Goal: Check status: Check status

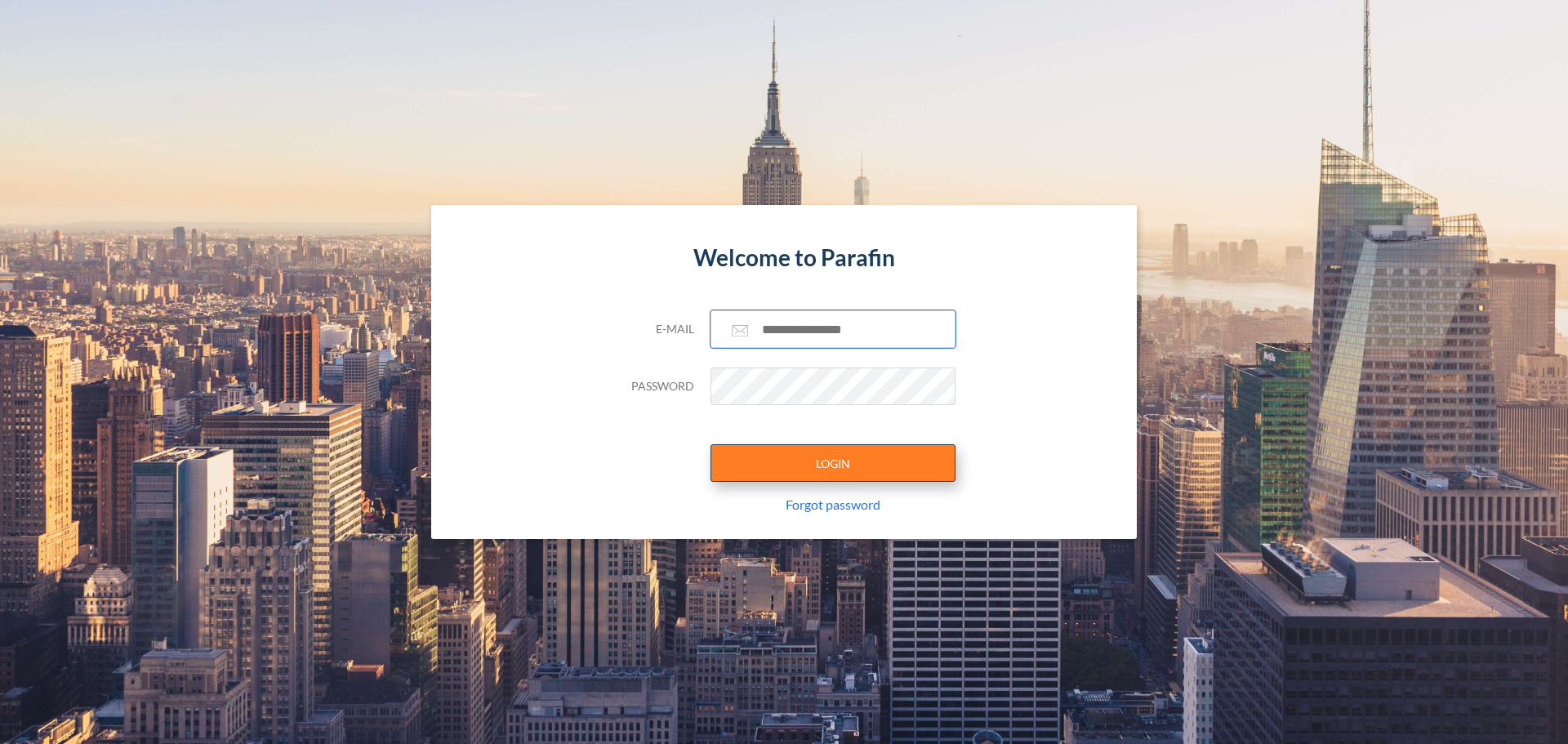
type input "**********"
click at [802, 470] on button "LOGIN" at bounding box center [833, 463] width 245 height 38
type input "**********"
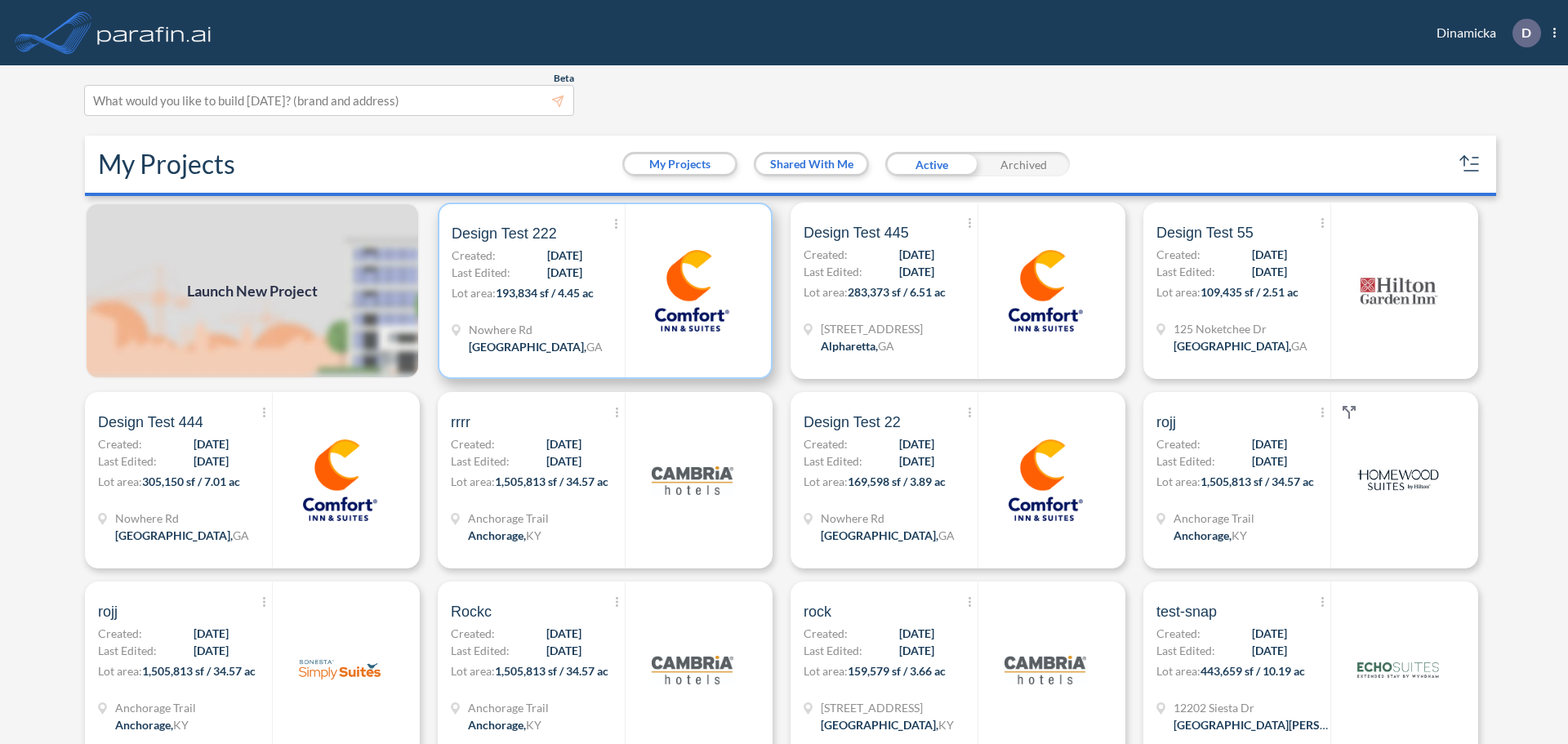
click at [616, 302] on p "Lot area: 193,834 sf / 4.45 ac" at bounding box center [538, 296] width 173 height 24
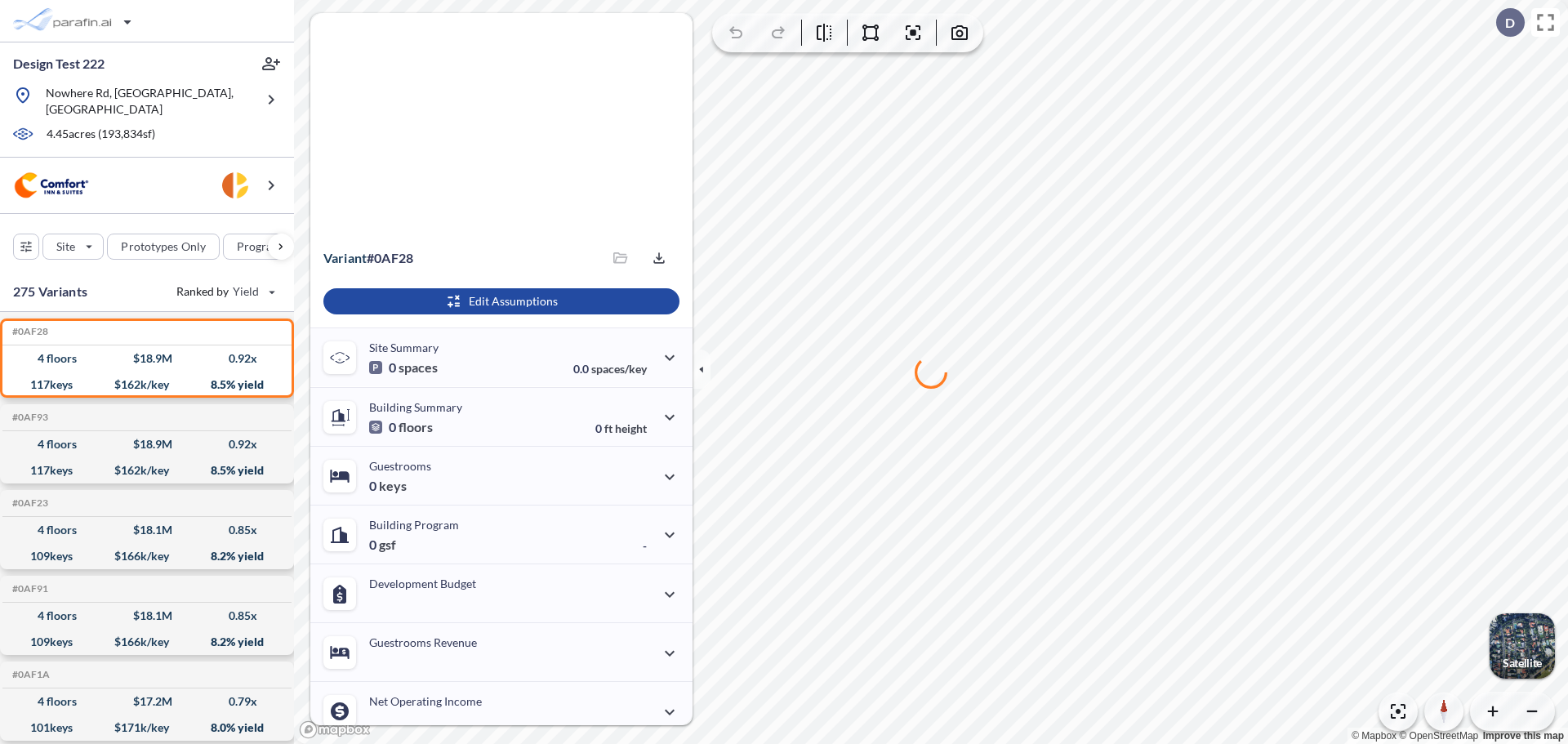
click at [1513, 660] on p "Satellite" at bounding box center [1522, 663] width 39 height 13
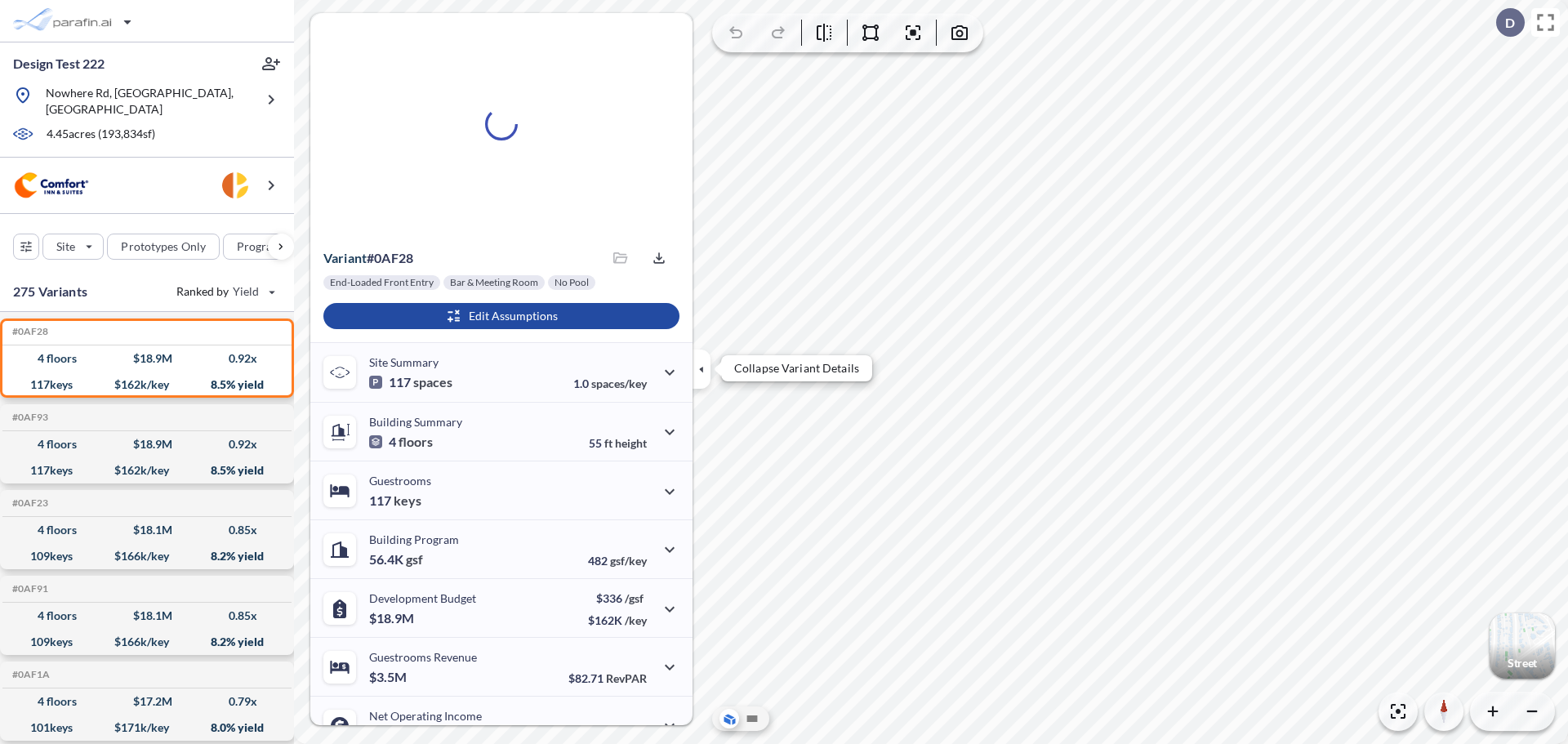
click at [706, 374] on icon "button" at bounding box center [702, 369] width 18 height 18
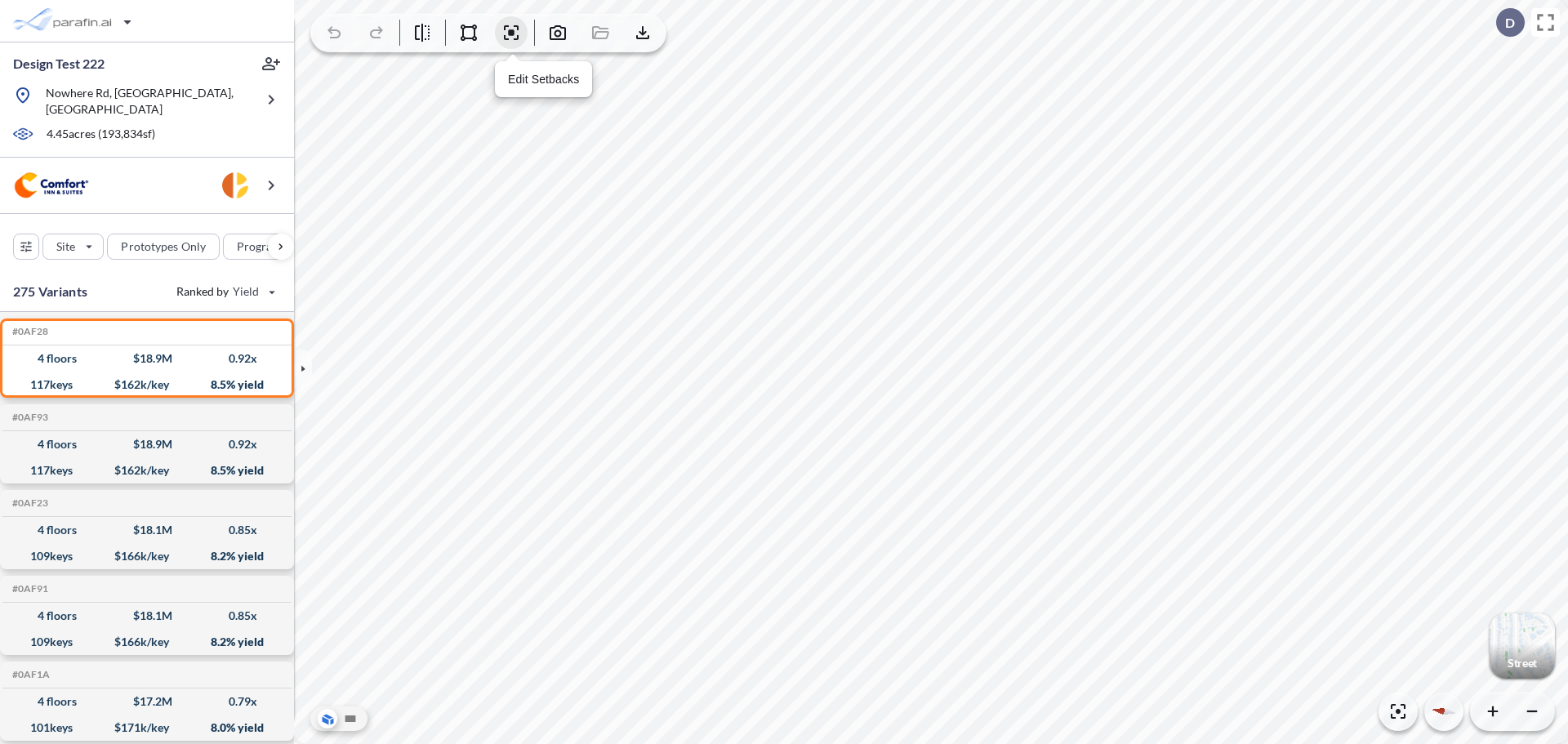
click at [511, 41] on icon "button" at bounding box center [511, 33] width 20 height 20
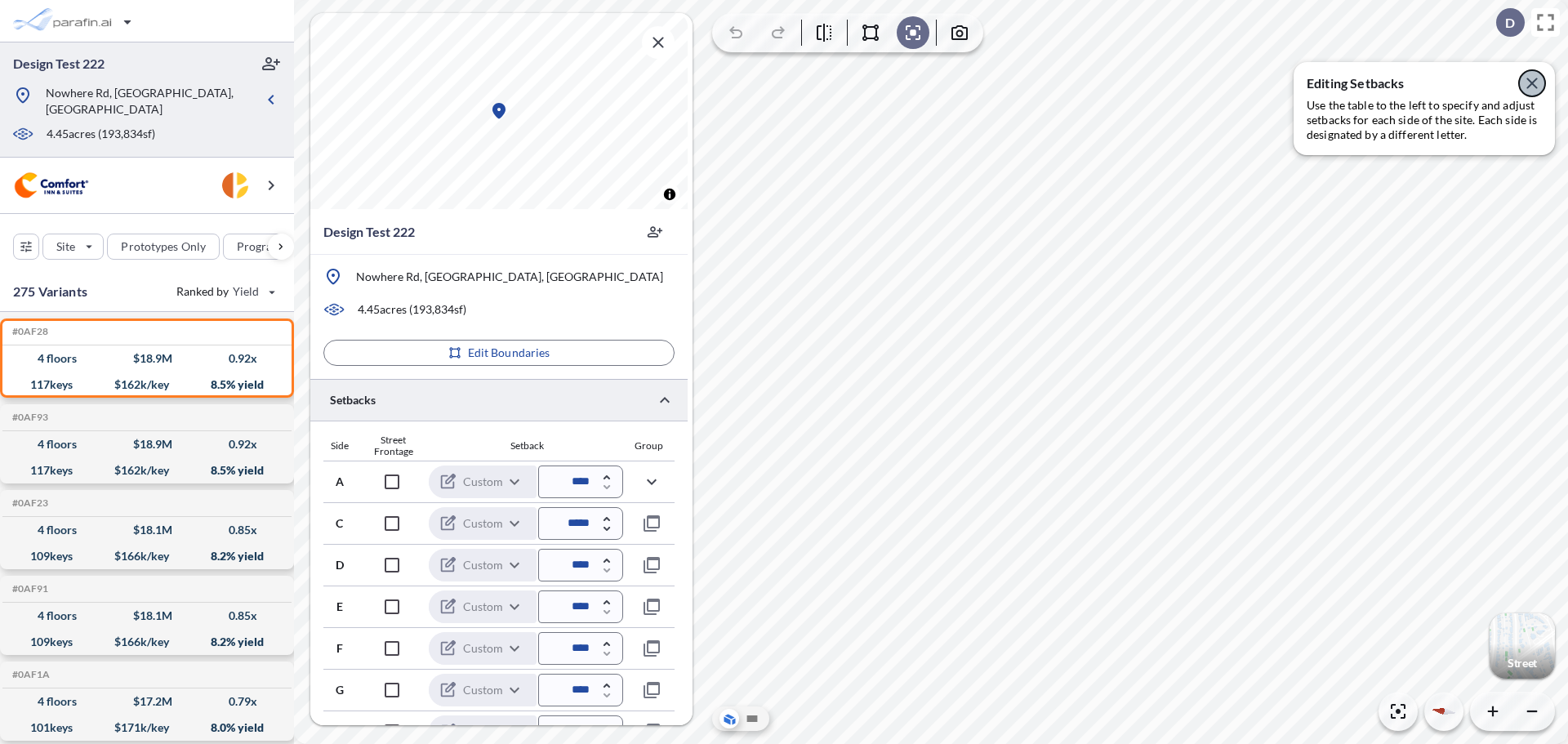
click at [1529, 84] on icon "button" at bounding box center [1532, 84] width 20 height 20
click at [1489, 709] on icon "button" at bounding box center [1493, 711] width 16 height 16
click at [1493, 713] on icon "button" at bounding box center [1493, 711] width 10 height 10
click at [1493, 707] on icon "button" at bounding box center [1493, 711] width 10 height 10
click at [1528, 710] on icon "button" at bounding box center [1532, 711] width 10 height 2
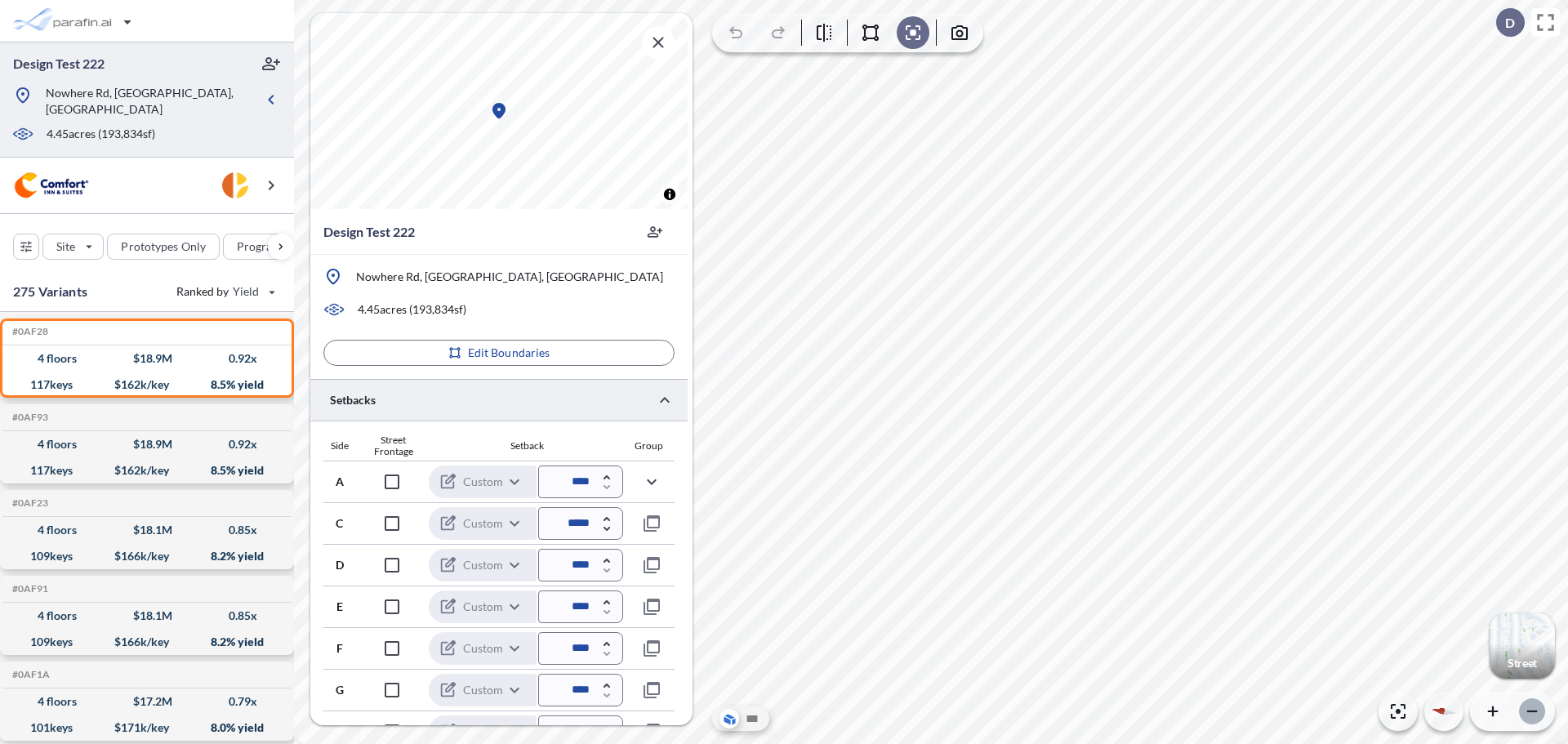
click at [1528, 710] on icon "button" at bounding box center [1532, 711] width 10 height 2
click at [1496, 709] on icon "button" at bounding box center [1493, 711] width 16 height 16
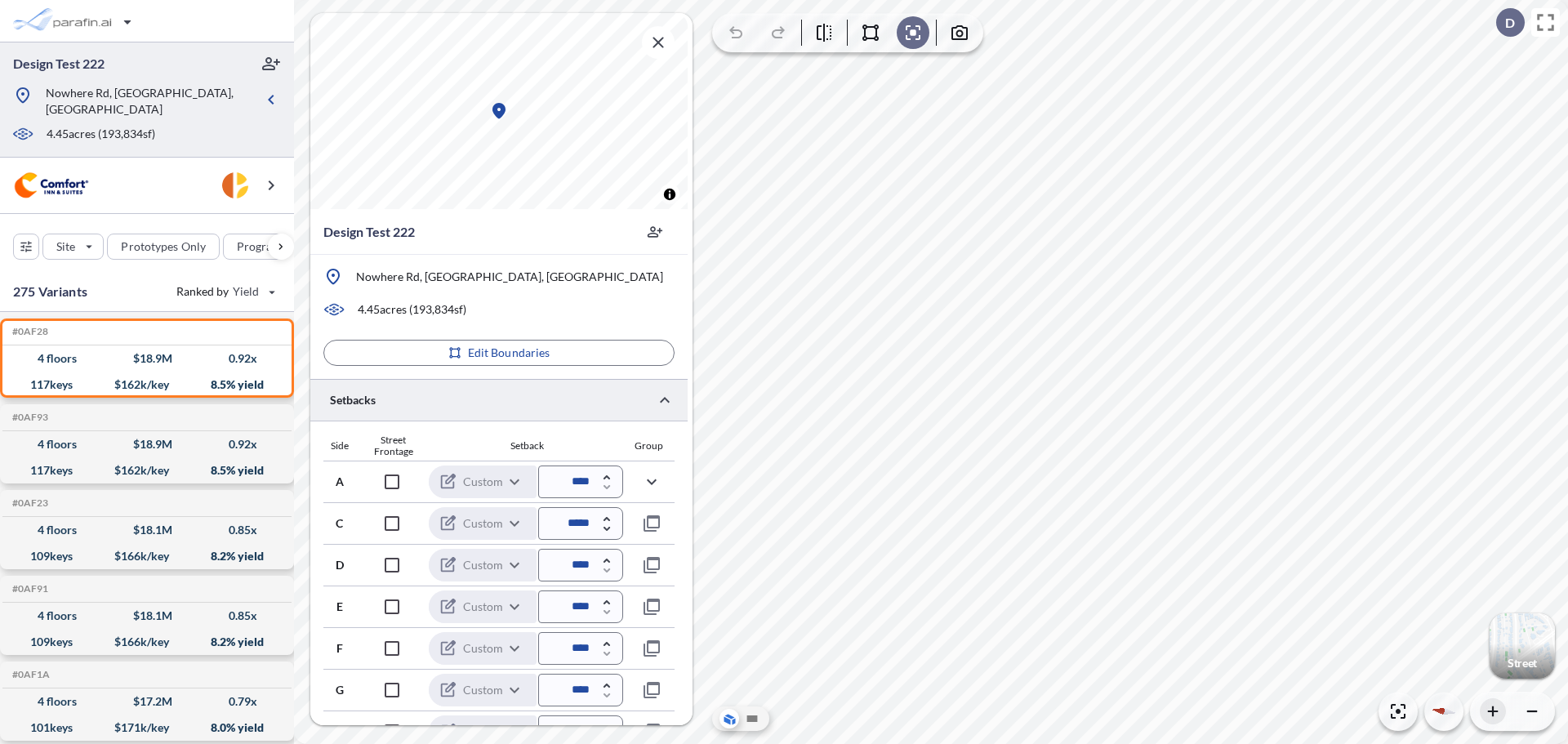
click at [1496, 709] on icon "button" at bounding box center [1493, 711] width 16 height 16
click at [652, 44] on icon "button" at bounding box center [658, 43] width 20 height 20
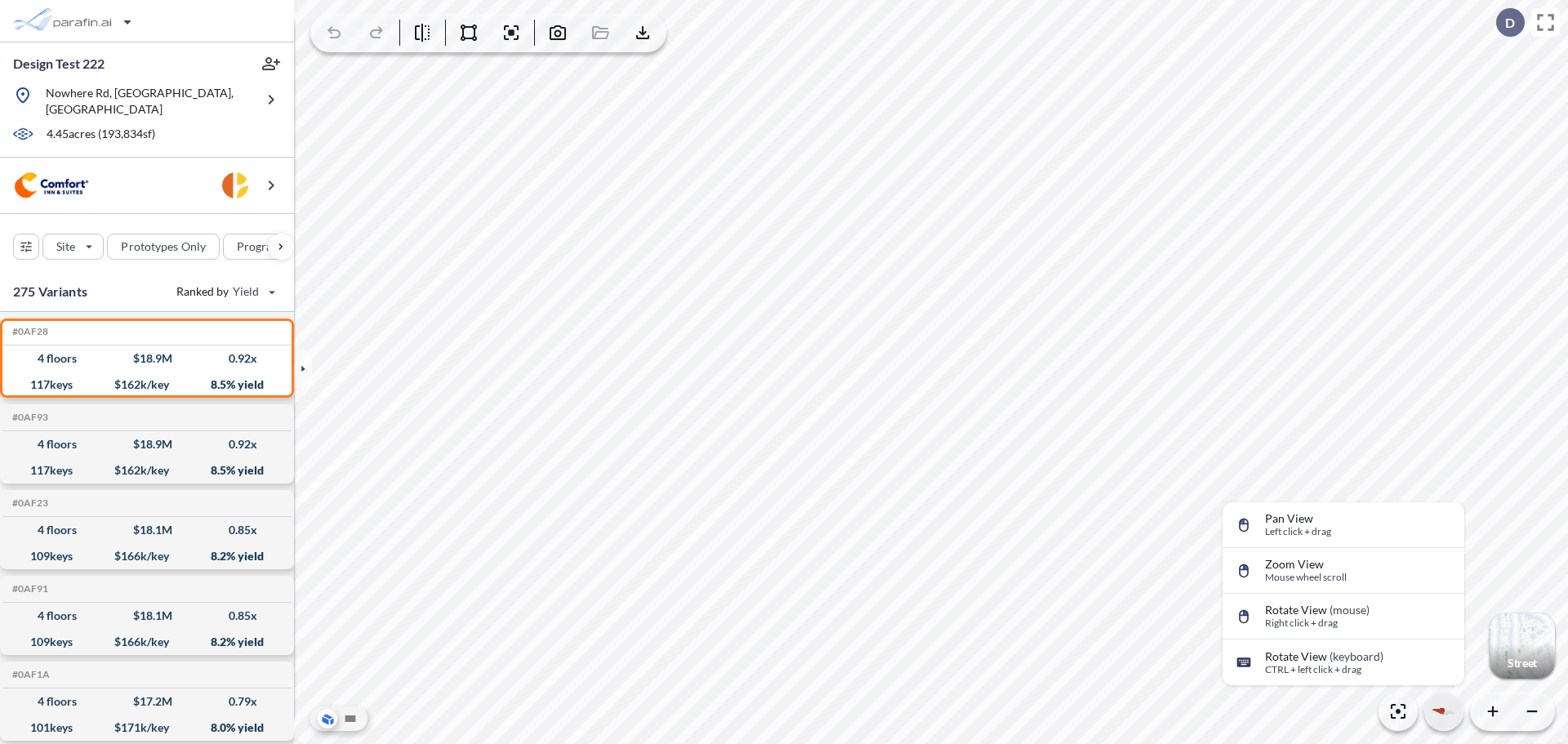
click at [1444, 716] on div "button" at bounding box center [1444, 711] width 38 height 38
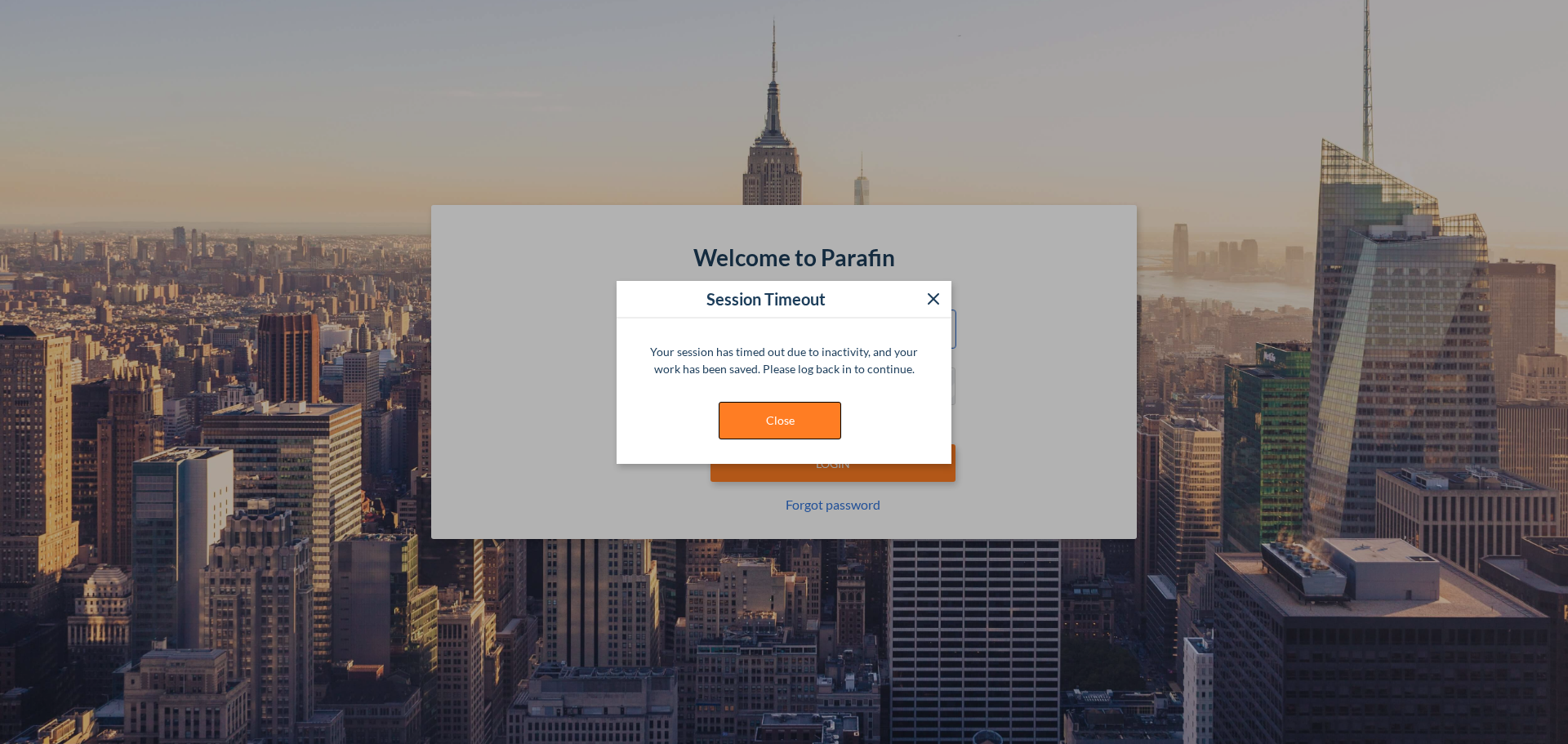
type input "**********"
click at [808, 425] on button "Close" at bounding box center [779, 420] width 122 height 38
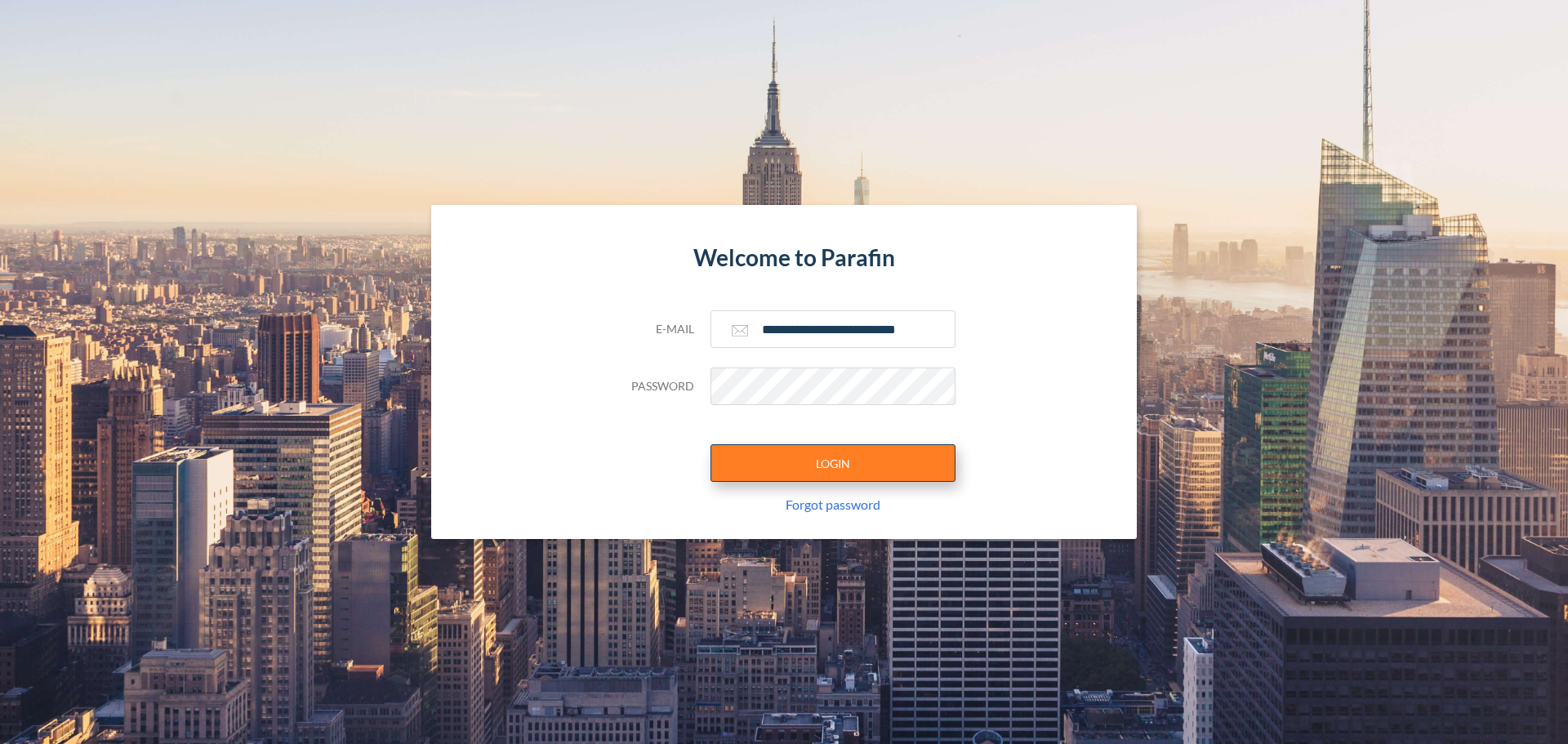
click at [817, 459] on button "LOGIN" at bounding box center [833, 463] width 245 height 38
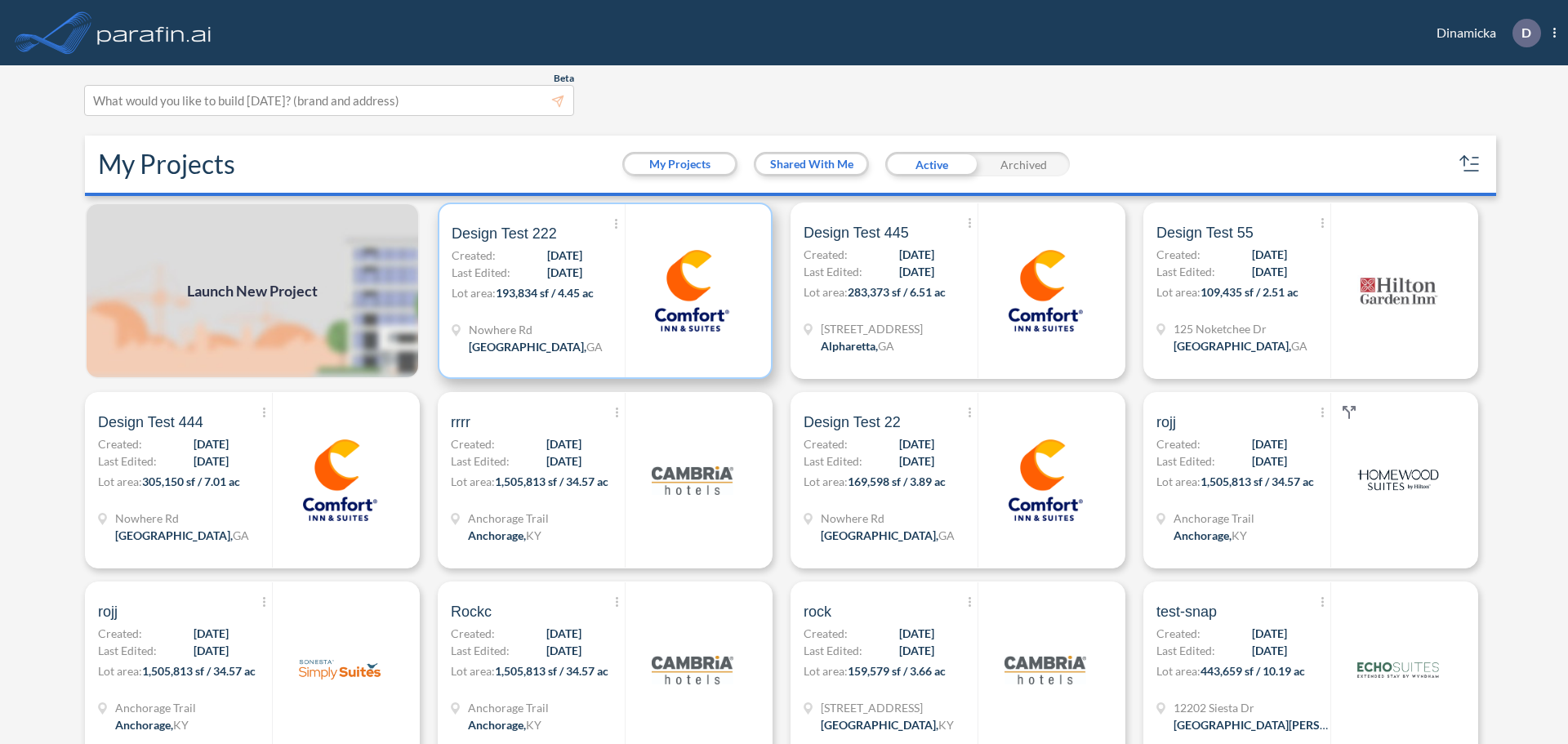
click at [629, 326] on div at bounding box center [691, 290] width 134 height 173
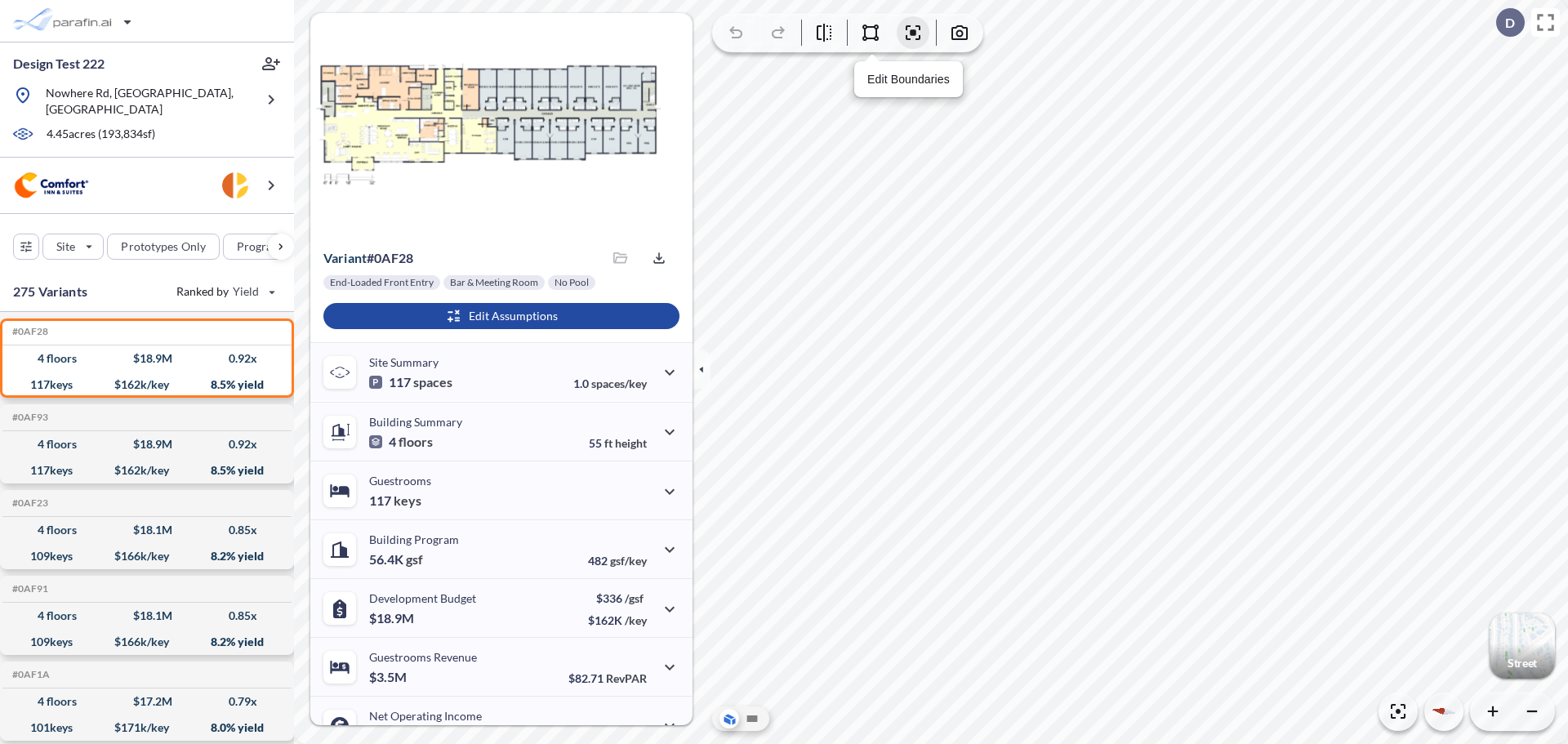
click at [924, 36] on button "button" at bounding box center [913, 33] width 33 height 33
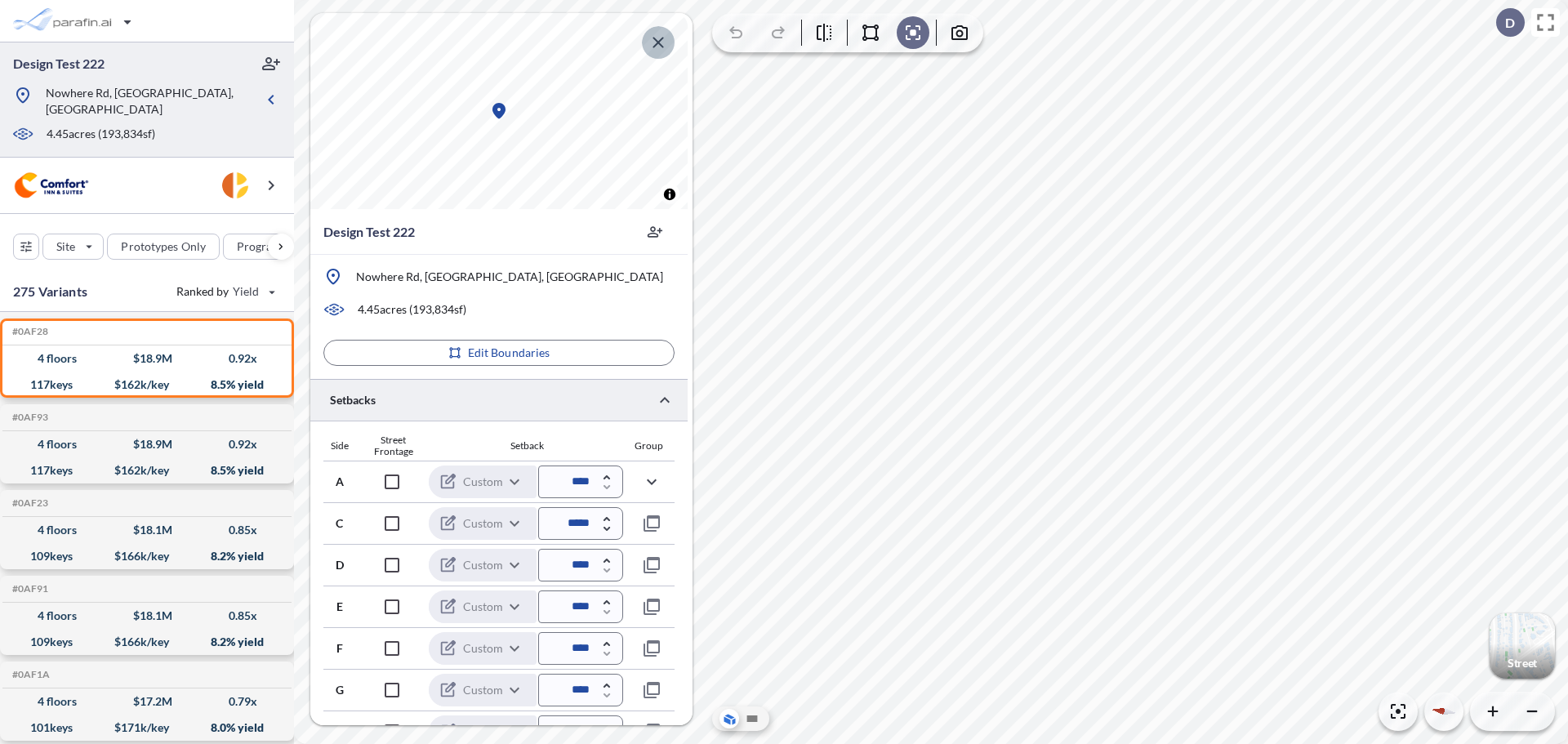
click at [658, 36] on icon "button" at bounding box center [658, 43] width 20 height 20
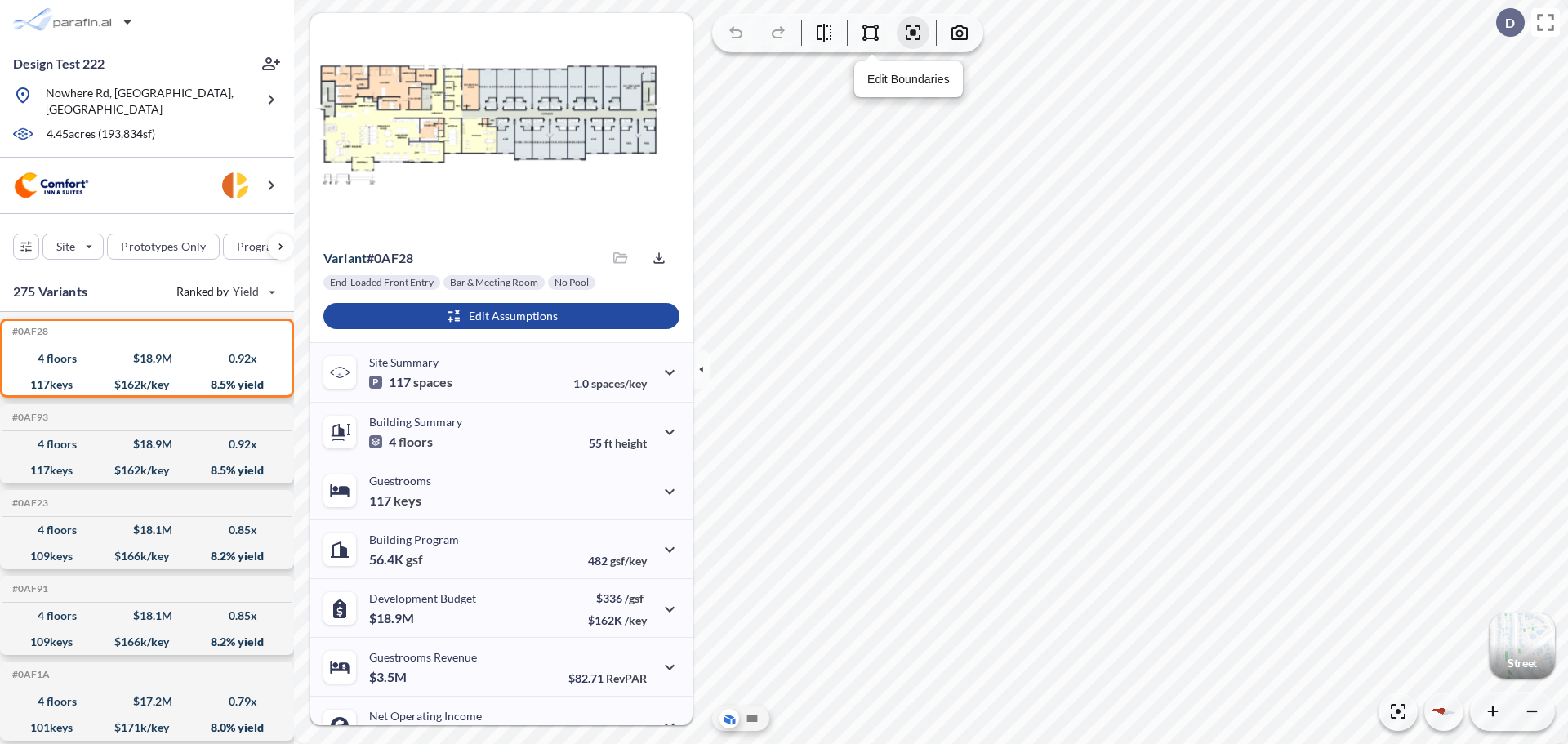
click at [916, 29] on icon "button" at bounding box center [913, 33] width 20 height 20
